Goal: Submit feedback/report problem

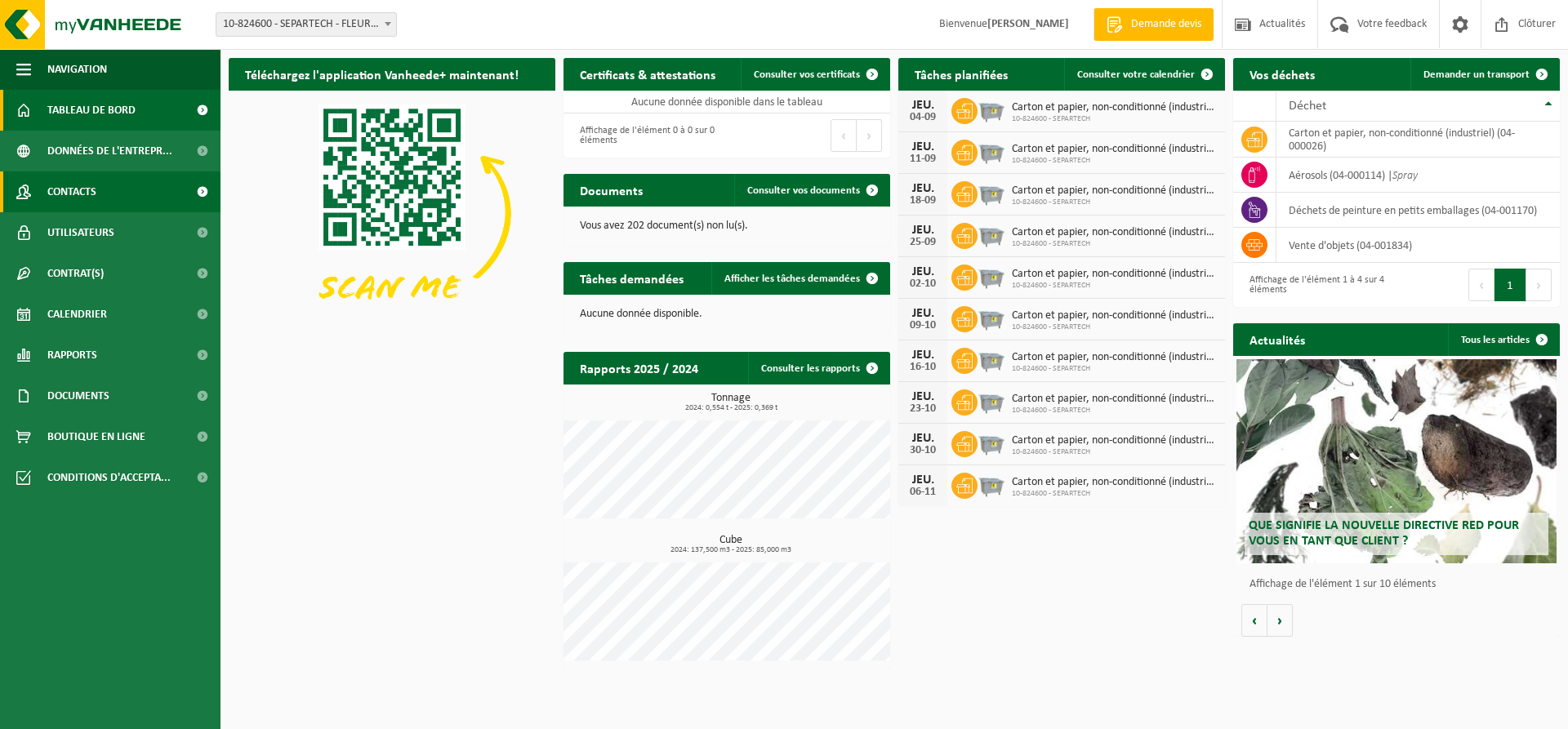
click at [109, 194] on link "Contacts" at bounding box center [110, 191] width 221 height 40
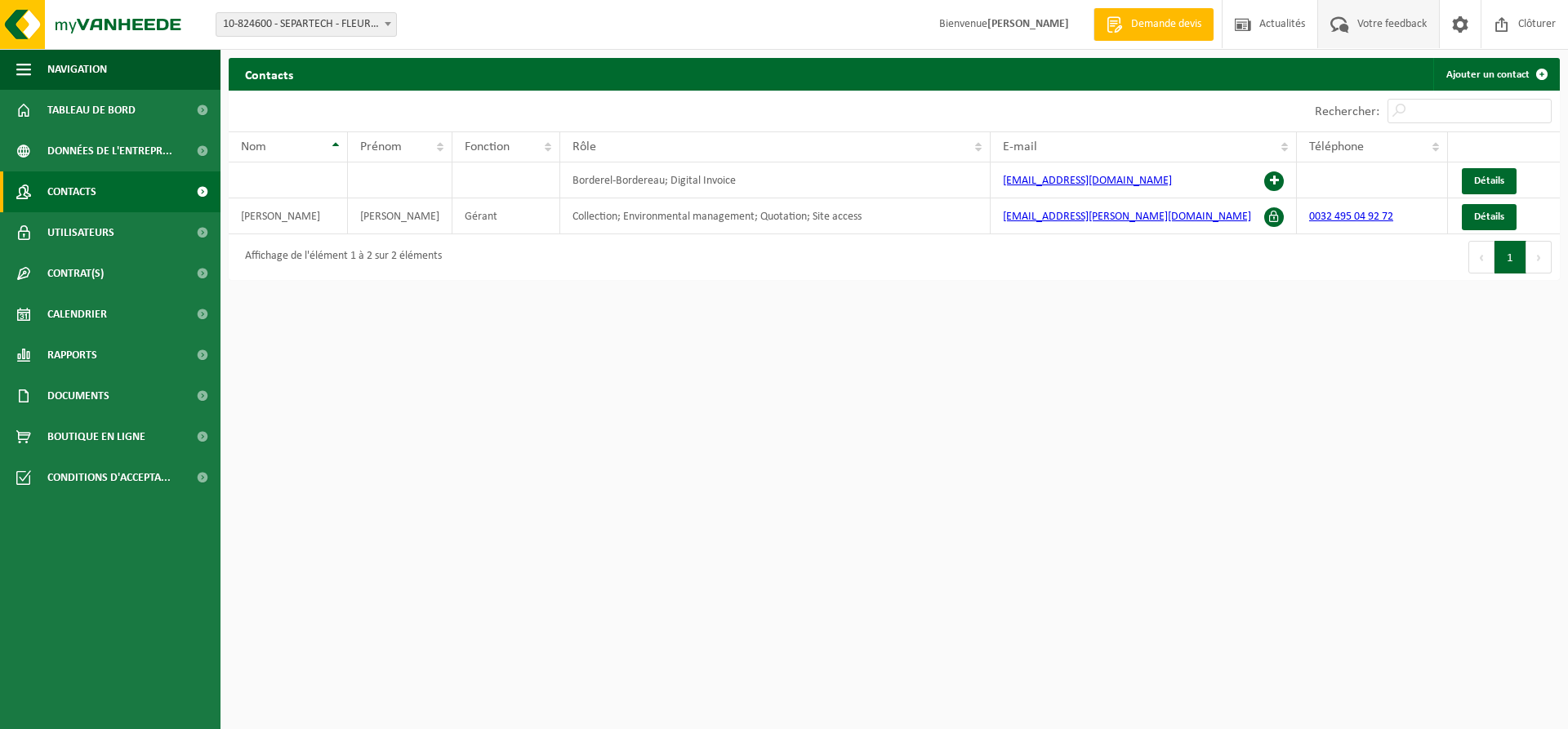
click at [1370, 29] on span "Votre feedback" at bounding box center [1392, 24] width 78 height 48
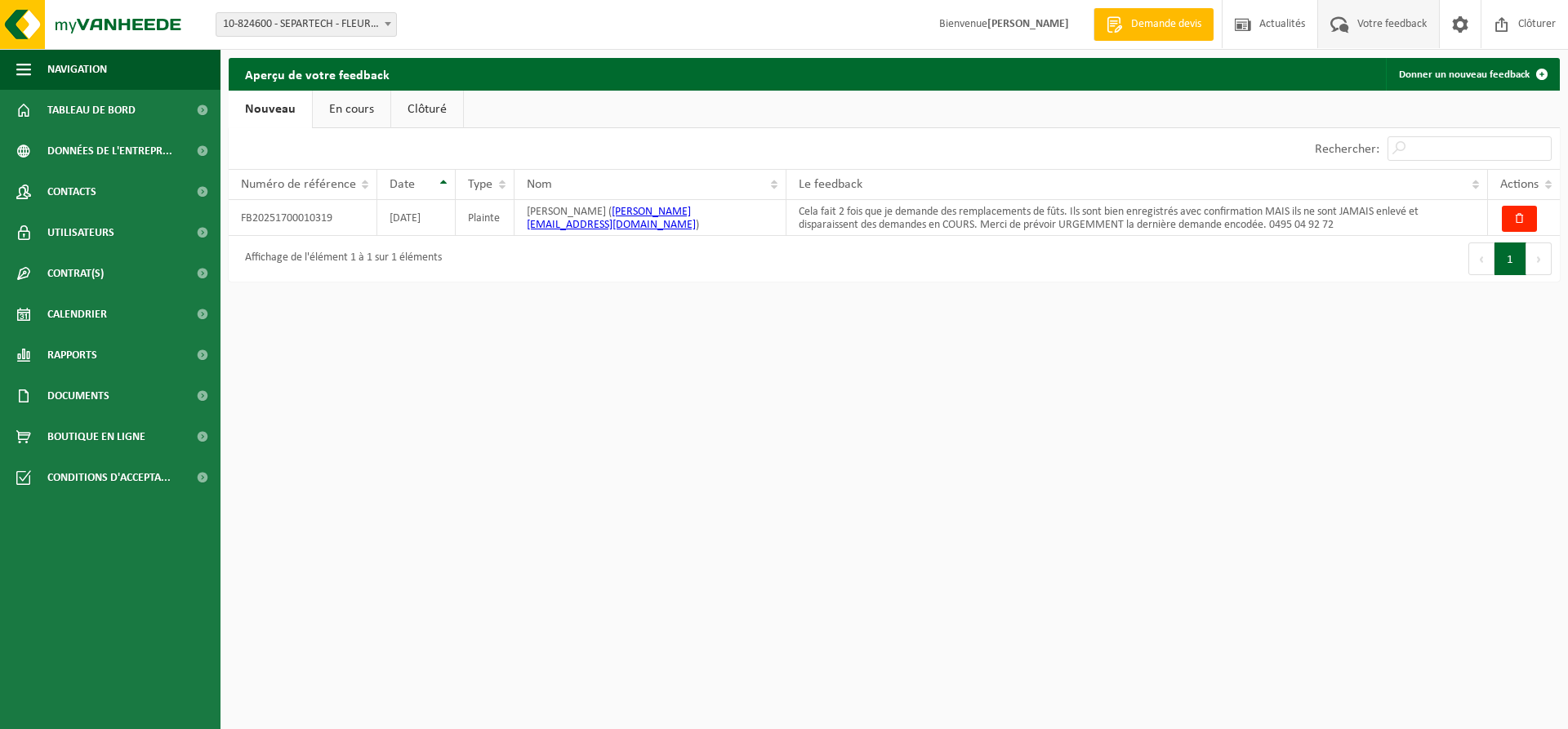
click at [345, 119] on link "En cours" at bounding box center [352, 109] width 78 height 37
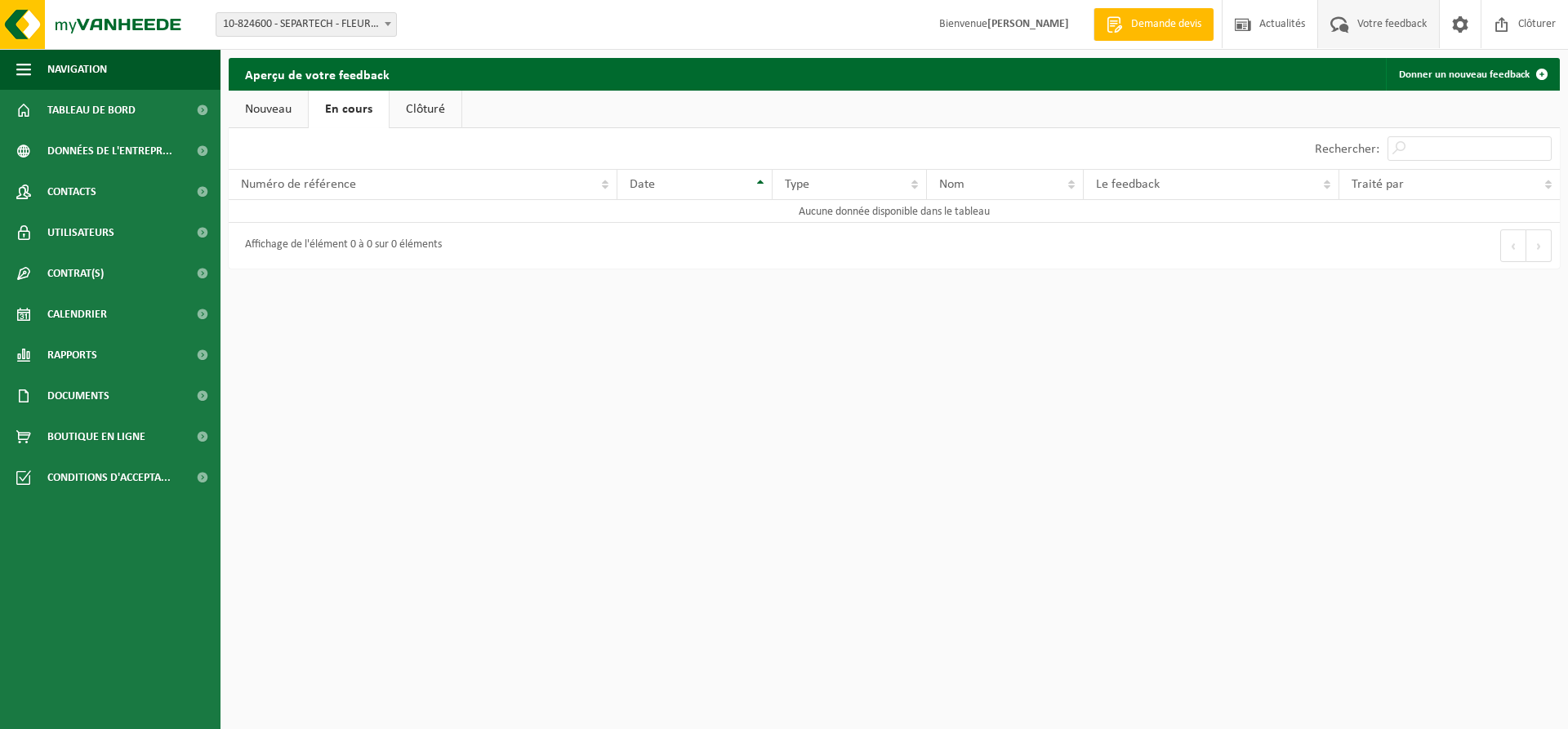
click at [418, 116] on link "Clôturé" at bounding box center [425, 109] width 72 height 37
click at [275, 115] on link "Nouveau" at bounding box center [268, 109] width 79 height 37
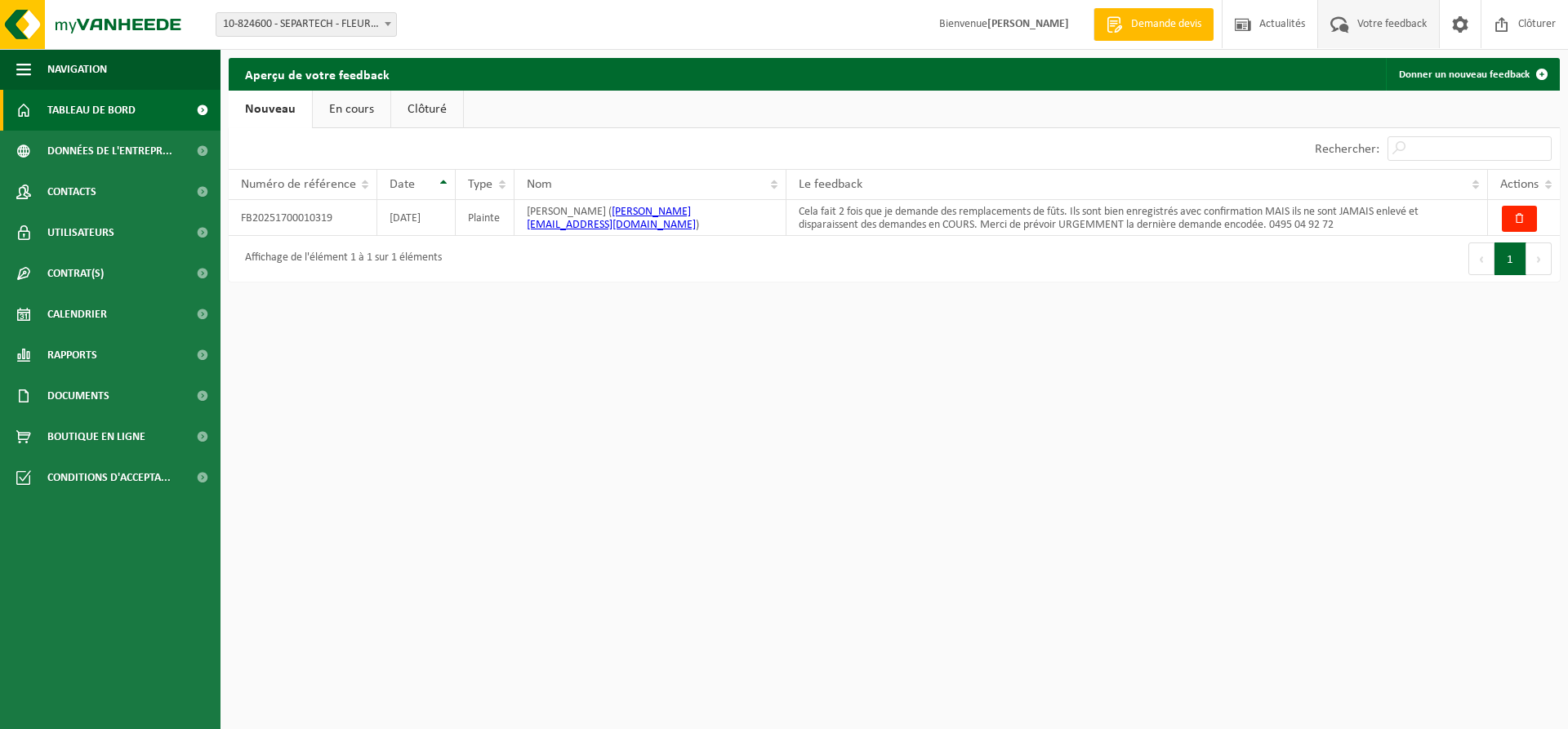
drag, startPoint x: 123, startPoint y: 112, endPoint x: 112, endPoint y: 107, distance: 12.1
click at [122, 111] on span "Tableau de bord" at bounding box center [92, 109] width 89 height 40
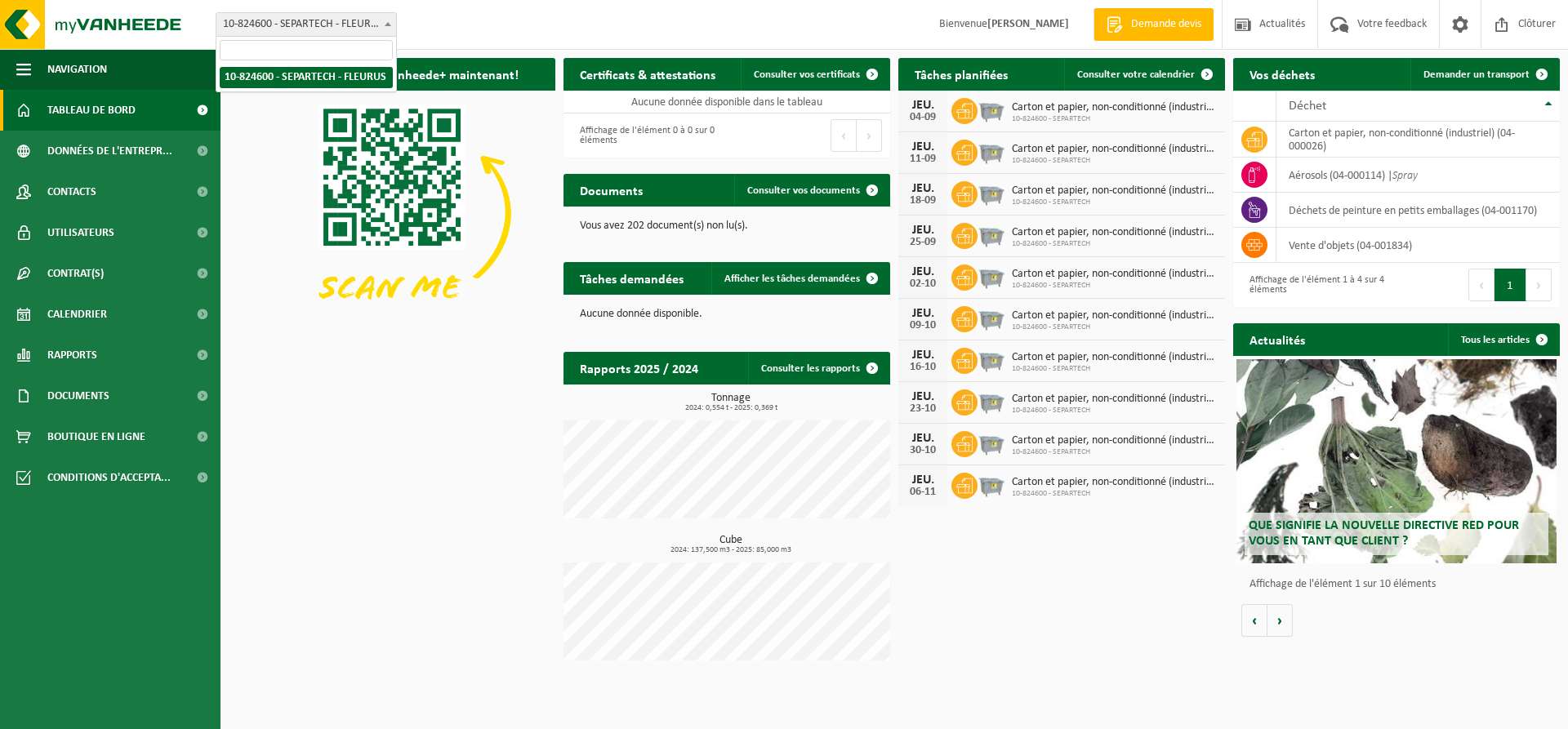
click at [389, 22] on b at bounding box center [388, 24] width 7 height 4
